Goal: Task Accomplishment & Management: Manage account settings

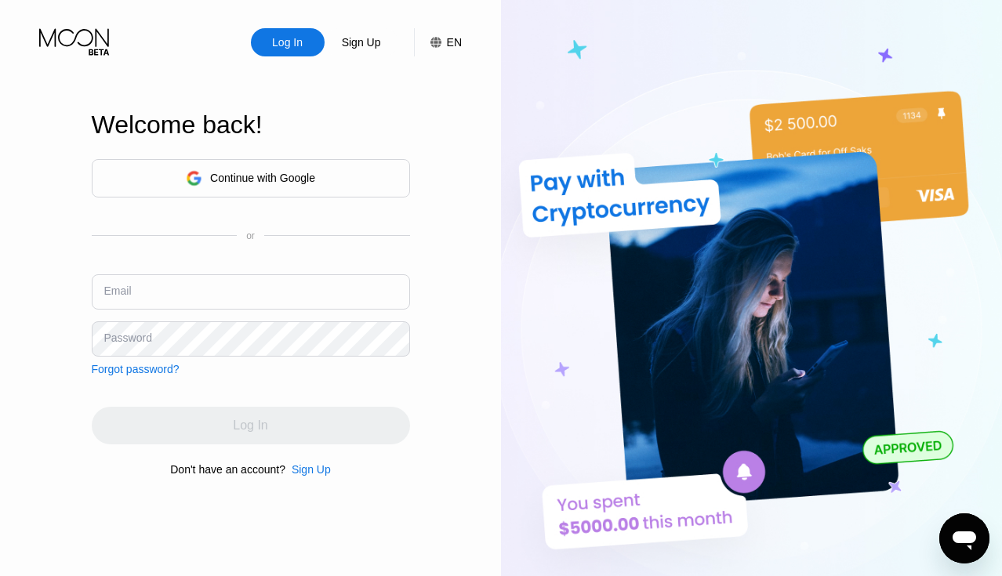
click at [280, 274] on input "text" at bounding box center [251, 291] width 318 height 35
paste input "[EMAIL_ADDRESS][DOMAIN_NAME]"
type input "[EMAIL_ADDRESS][DOMAIN_NAME]"
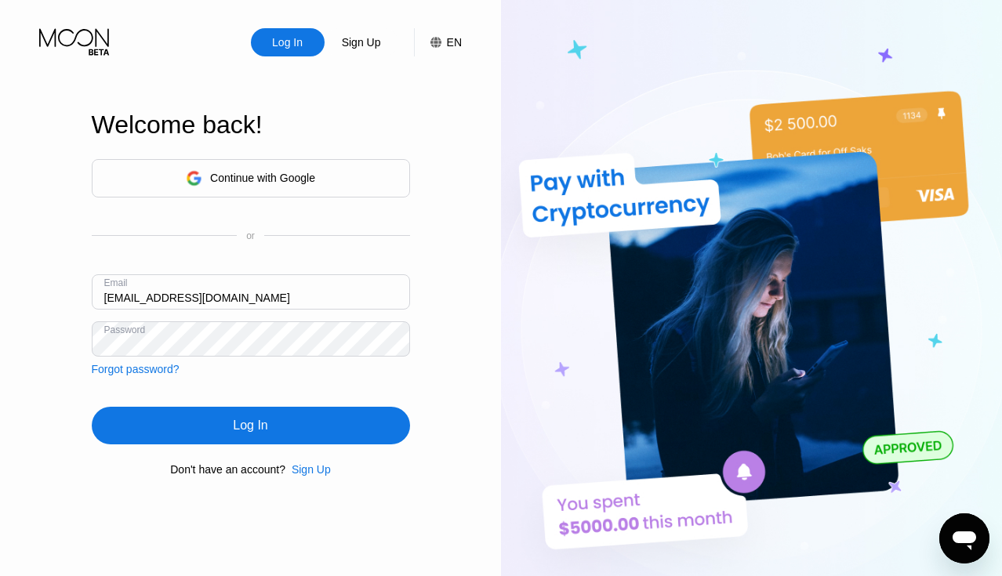
click at [223, 452] on div "Continue with Google or Email [EMAIL_ADDRESS][DOMAIN_NAME] Password Forgot pass…" at bounding box center [251, 317] width 318 height 318
click at [226, 434] on div "Log In" at bounding box center [251, 426] width 318 height 38
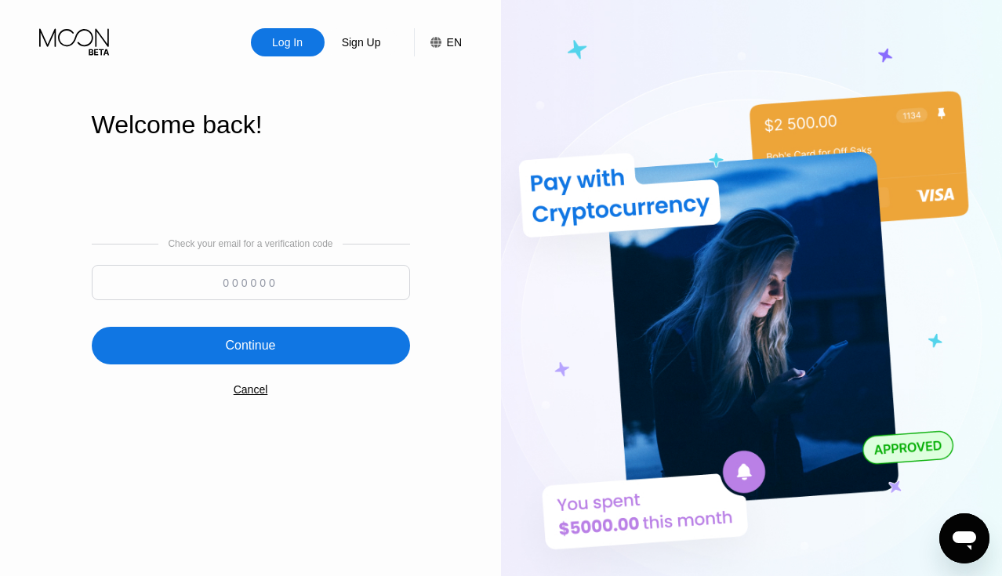
click at [262, 274] on input at bounding box center [251, 282] width 318 height 35
click at [238, 289] on input at bounding box center [251, 282] width 318 height 35
paste input "347023"
type input "347023"
click at [216, 375] on div "Check your email for a verification code 347023 Continue Cancel" at bounding box center [251, 317] width 318 height 318
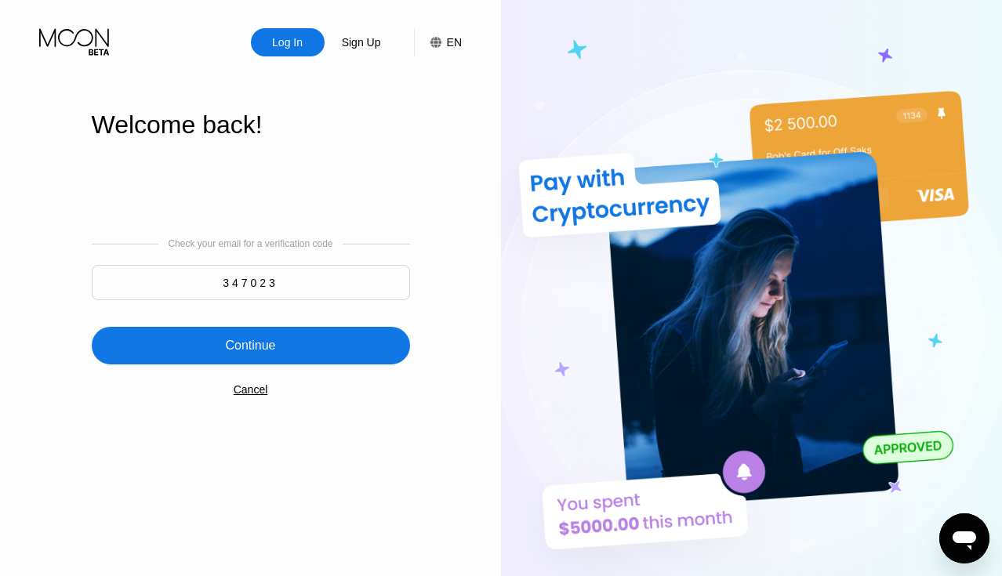
click at [216, 360] on div "Continue" at bounding box center [251, 346] width 318 height 38
